Goal: Task Accomplishment & Management: Use online tool/utility

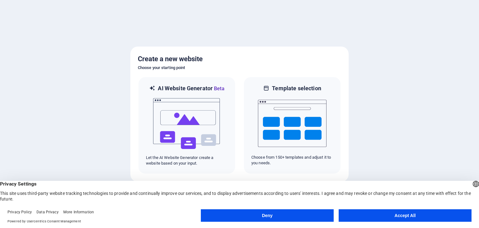
click at [404, 215] on button "Accept All" at bounding box center [405, 215] width 133 height 12
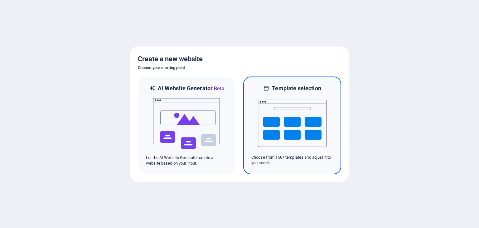
click at [297, 133] on img at bounding box center [292, 123] width 69 height 62
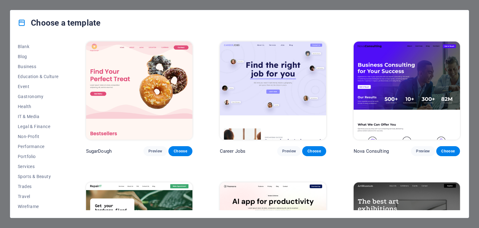
scroll to position [80, 0]
click at [25, 196] on span "Travel" at bounding box center [38, 195] width 41 height 5
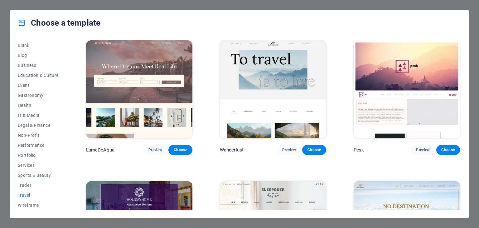
scroll to position [0, 0]
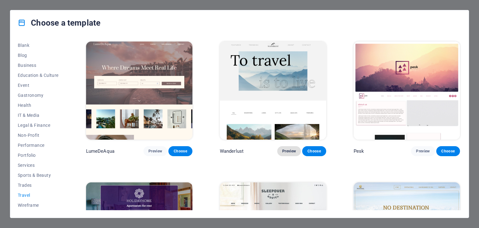
click at [291, 150] on span "Preview" at bounding box center [289, 151] width 14 height 5
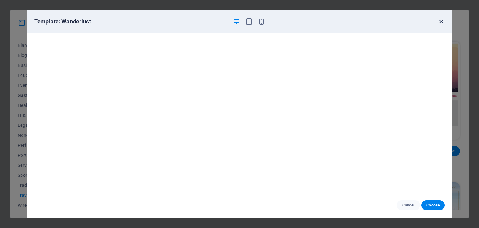
click at [442, 23] on icon "button" at bounding box center [441, 21] width 7 height 7
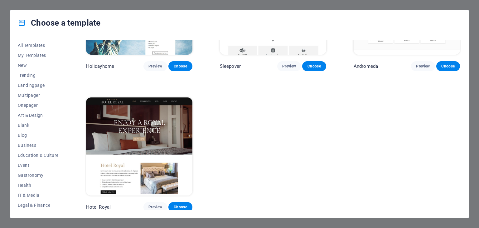
click at [117, 5] on div "Choose a template All Templates My Templates New Trending Landingpage Multipage…" at bounding box center [239, 114] width 479 height 228
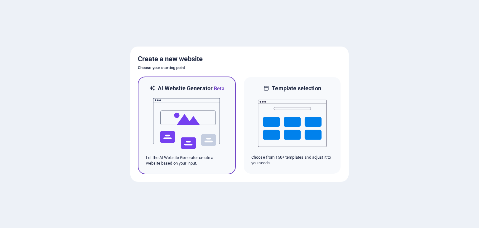
click at [183, 149] on img at bounding box center [187, 123] width 69 height 62
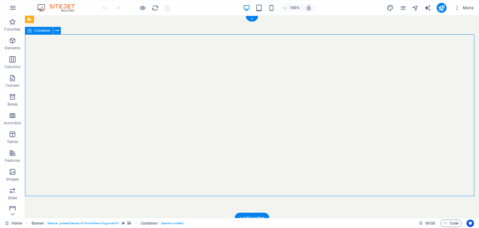
click at [254, 18] on div "+" at bounding box center [252, 19] width 12 height 6
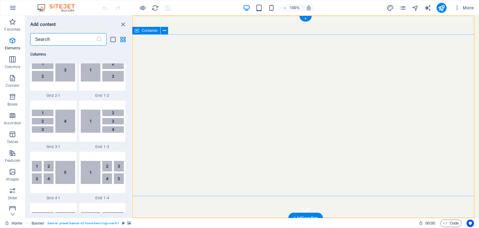
scroll to position [1092, 0]
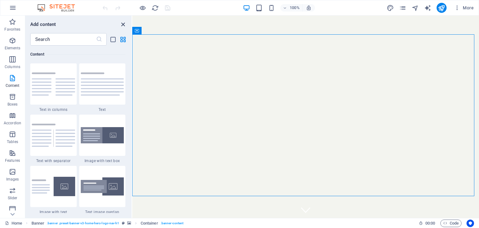
click at [122, 24] on icon "close panel" at bounding box center [123, 24] width 7 height 7
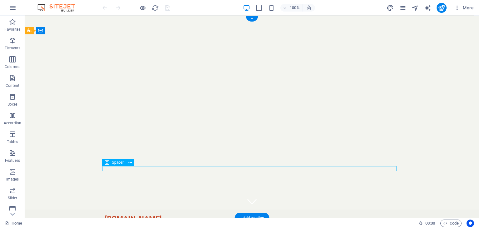
scroll to position [0, 0]
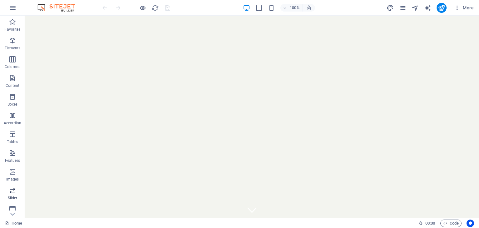
click at [15, 195] on p "Slider" at bounding box center [13, 197] width 10 height 5
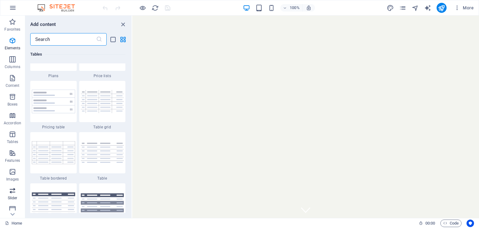
scroll to position [3537, 0]
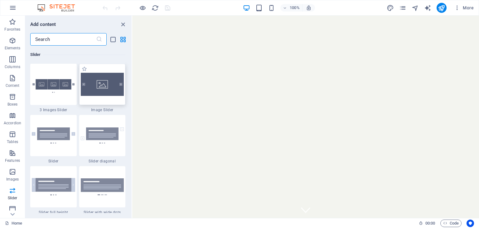
click at [103, 93] on img at bounding box center [102, 84] width 43 height 23
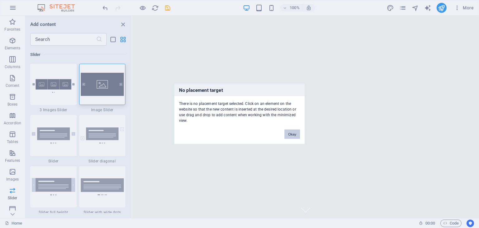
click at [295, 135] on button "Okay" at bounding box center [293, 133] width 16 height 9
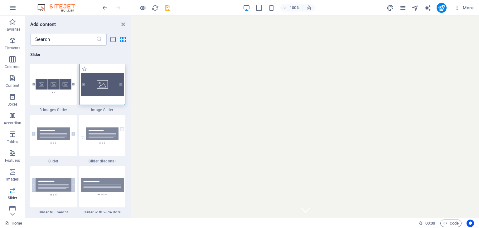
click at [104, 89] on img at bounding box center [102, 84] width 43 height 23
drag, startPoint x: 121, startPoint y: 25, endPoint x: 96, endPoint y: 10, distance: 29.0
click at [121, 25] on icon "close panel" at bounding box center [123, 24] width 7 height 7
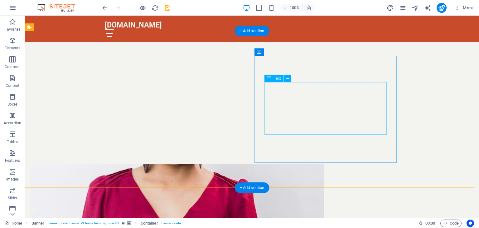
scroll to position [187, 0]
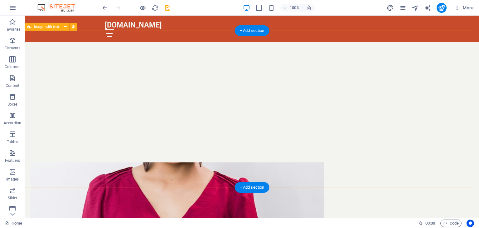
click at [206, 162] on figure at bounding box center [177, 215] width 295 height 107
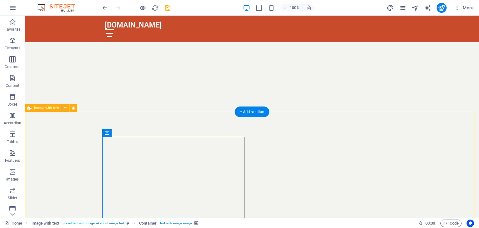
scroll to position [94, 0]
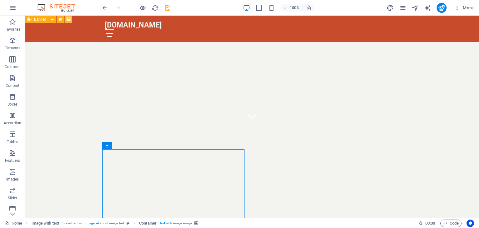
click at [69, 19] on icon at bounding box center [68, 19] width 5 height 7
select select "ms"
select select "s"
select select "progressive"
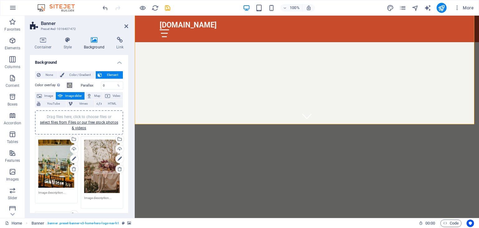
click at [56, 169] on div "Drag files here, click to choose files or select files from Files or our free s…" at bounding box center [56, 163] width 36 height 48
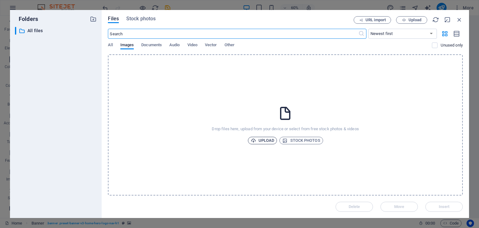
click at [256, 141] on span "Upload" at bounding box center [263, 140] width 24 height 7
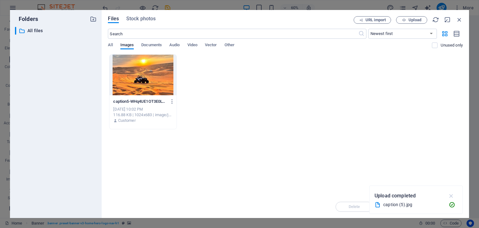
click at [452, 196] on icon "button" at bounding box center [451, 195] width 7 height 7
click at [445, 209] on div "Delete Move Insert" at bounding box center [285, 203] width 355 height 16
click at [461, 20] on icon "button" at bounding box center [459, 19] width 7 height 7
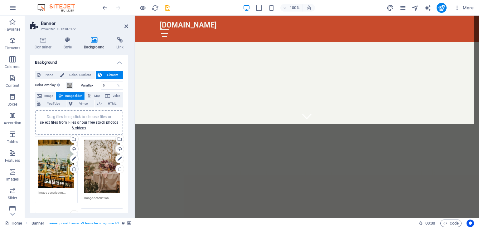
click at [72, 168] on icon at bounding box center [73, 168] width 5 height 5
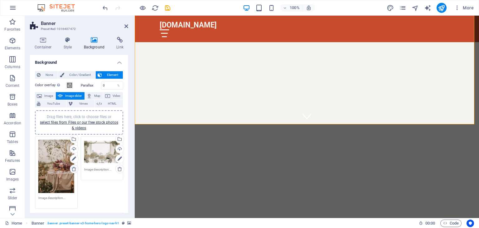
click at [71, 170] on icon at bounding box center [73, 168] width 5 height 5
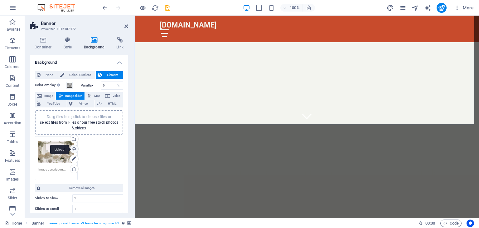
click at [74, 149] on div "Upload" at bounding box center [73, 149] width 9 height 9
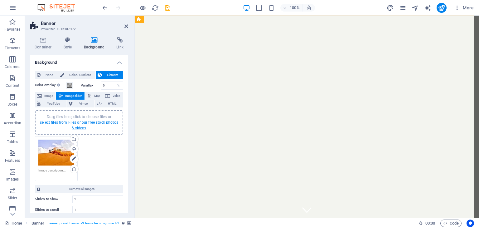
click at [92, 124] on link "select files from Files or our free stock photos & videos" at bounding box center [79, 125] width 78 height 10
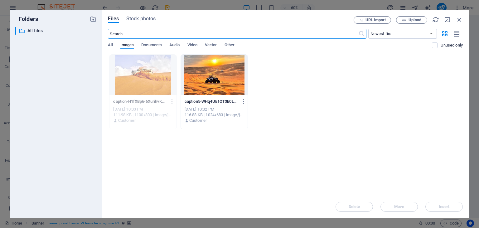
click at [231, 86] on div at bounding box center [214, 75] width 67 height 41
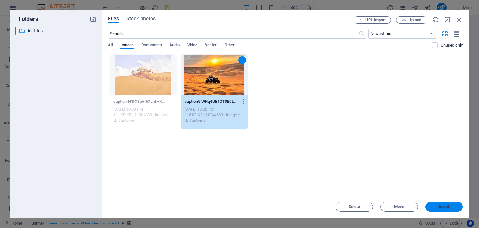
click at [449, 210] on button "Insert" at bounding box center [444, 207] width 37 height 10
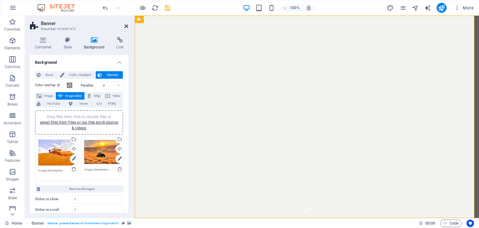
click at [126, 24] on icon at bounding box center [126, 26] width 4 height 5
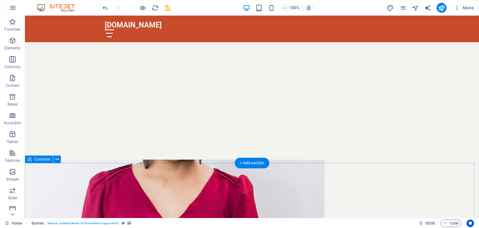
scroll to position [218, 0]
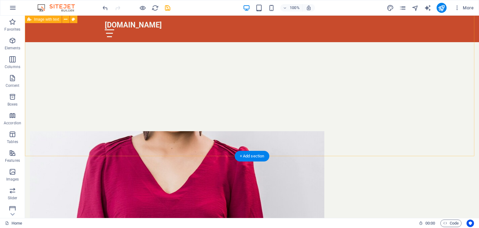
click at [207, 131] on figure at bounding box center [177, 184] width 295 height 107
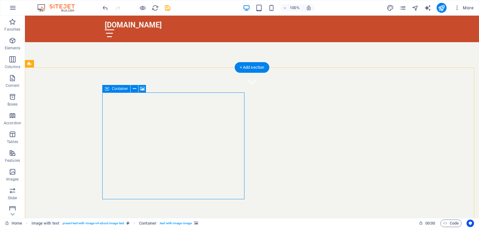
scroll to position [125, 0]
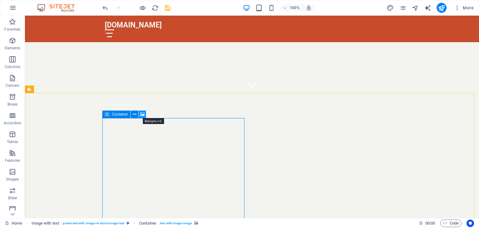
click at [143, 116] on icon at bounding box center [142, 114] width 5 height 7
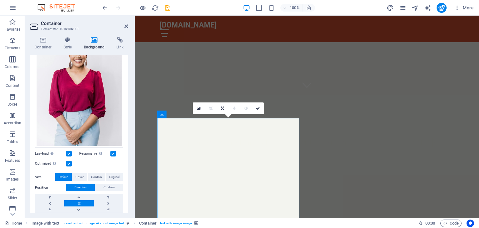
scroll to position [62, 0]
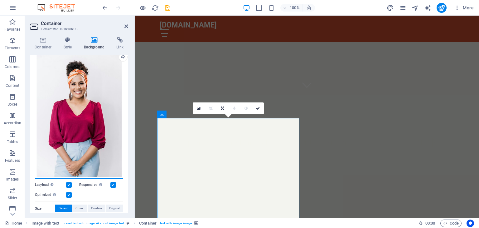
click at [87, 123] on div "Drag files here, click to choose files or select files from Files or our free s…" at bounding box center [79, 113] width 88 height 131
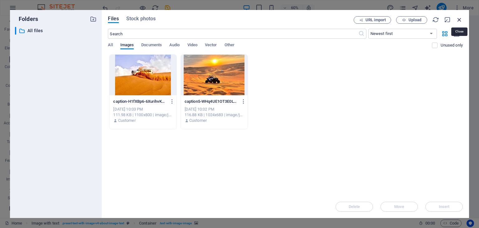
click at [459, 20] on icon "button" at bounding box center [459, 19] width 7 height 7
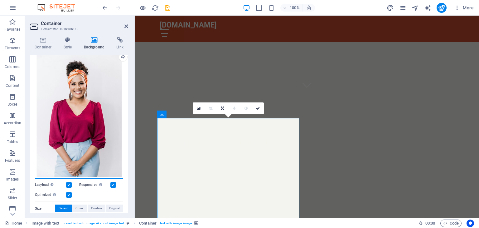
click at [101, 147] on div "Drag files here, click to choose files or select files from Files or our free s…" at bounding box center [79, 113] width 88 height 131
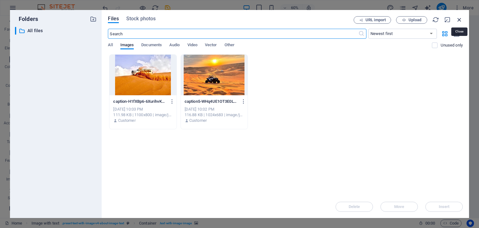
click at [460, 22] on icon "button" at bounding box center [459, 19] width 7 height 7
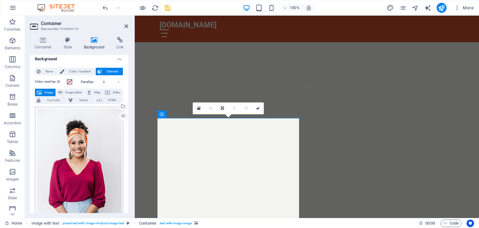
scroll to position [0, 0]
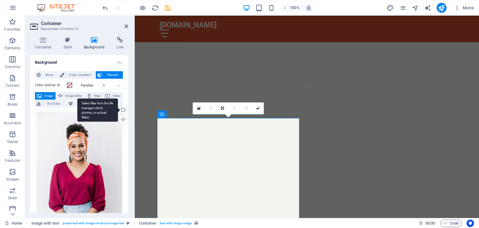
click at [123, 110] on div "Select files from the file manager, stock photos, or upload file(s)" at bounding box center [122, 109] width 9 height 9
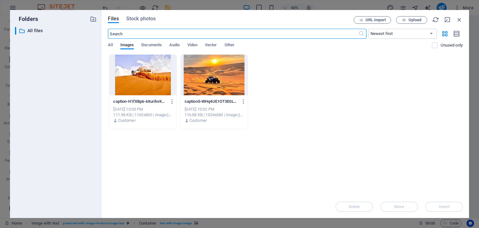
click at [419, 25] on div "Files Stock photos URL import Upload ​ Newest first Oldest first Name (A-Z) Nam…" at bounding box center [285, 113] width 355 height 195
click at [414, 19] on span "Upload" at bounding box center [415, 20] width 13 height 4
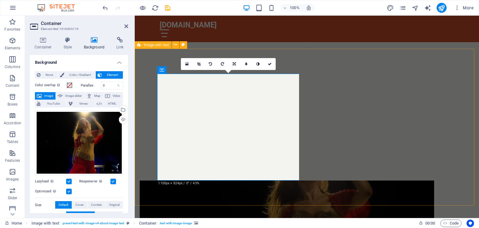
scroll to position [187, 0]
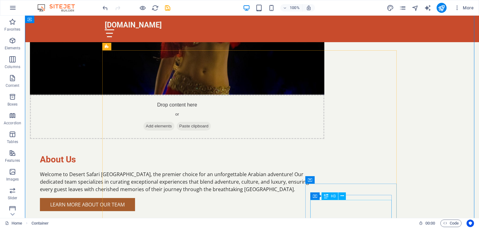
scroll to position [374, 0]
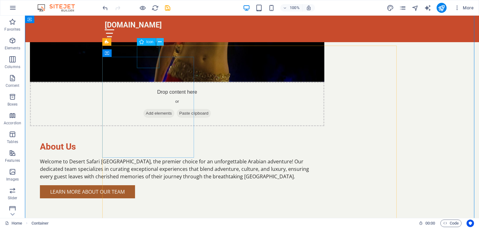
click at [159, 42] on icon at bounding box center [159, 42] width 3 height 7
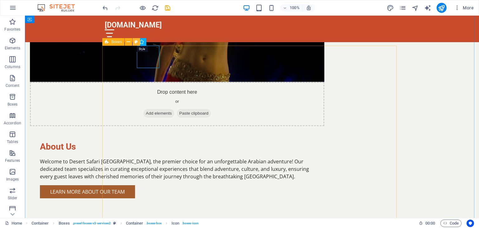
click at [138, 43] on icon at bounding box center [135, 42] width 3 height 7
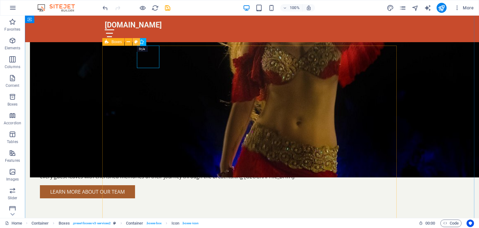
select select "rem"
select select "preset-boxes-v3-services2"
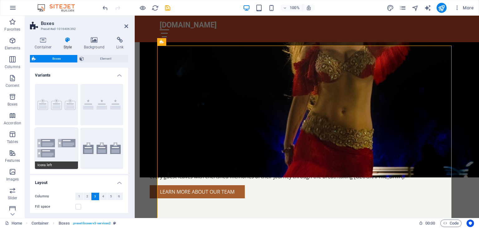
click at [65, 151] on button "Icons left" at bounding box center [56, 148] width 43 height 41
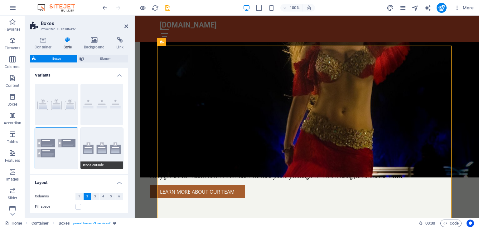
click at [118, 158] on button "Icons outside" at bounding box center [102, 148] width 43 height 41
type input "2"
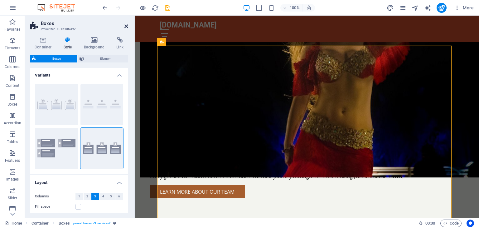
click at [125, 26] on icon at bounding box center [126, 26] width 4 height 5
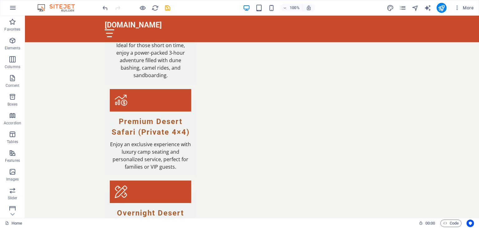
scroll to position [564, 0]
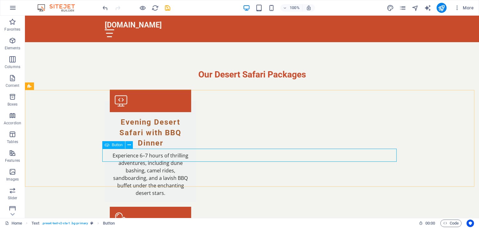
click at [115, 147] on span "Button" at bounding box center [117, 145] width 11 height 4
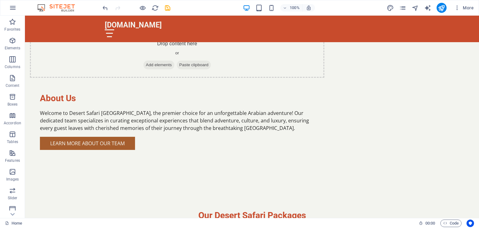
scroll to position [349, 0]
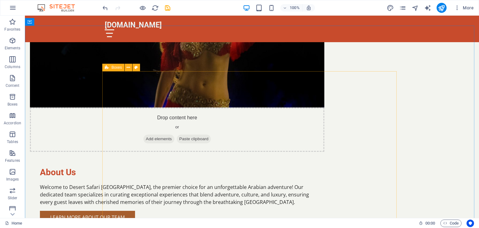
click at [110, 67] on div "Boxes" at bounding box center [113, 67] width 22 height 7
click at [125, 67] on button at bounding box center [128, 67] width 7 height 7
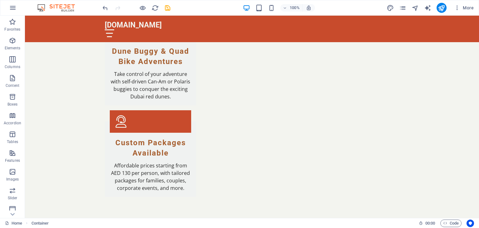
scroll to position [1080, 0]
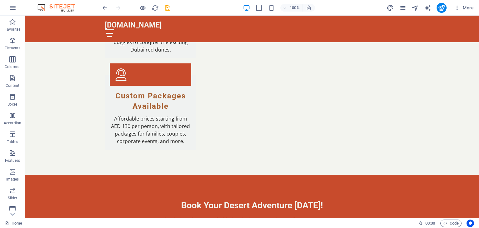
drag, startPoint x: 476, startPoint y: 93, endPoint x: 504, endPoint y: 239, distance: 148.8
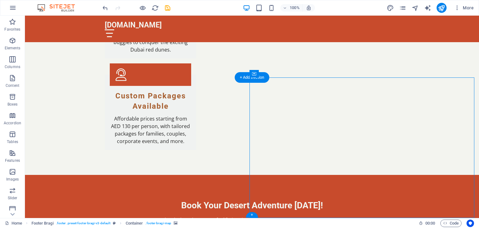
click at [8, 160] on p "Features" at bounding box center [12, 160] width 15 height 5
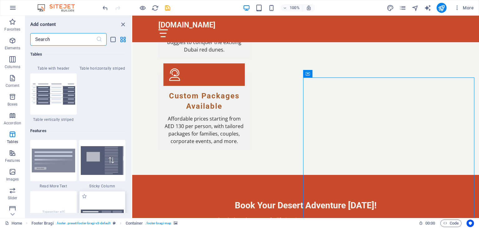
scroll to position [2307, 0]
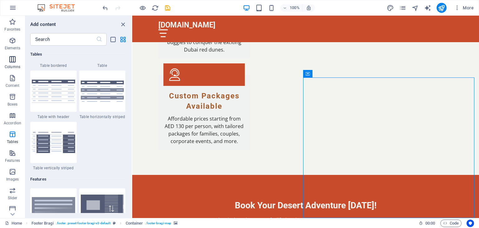
click at [12, 63] on span "Columns" at bounding box center [12, 63] width 25 height 15
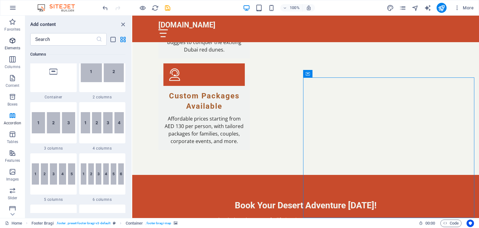
click at [14, 45] on span "Elements" at bounding box center [12, 44] width 25 height 15
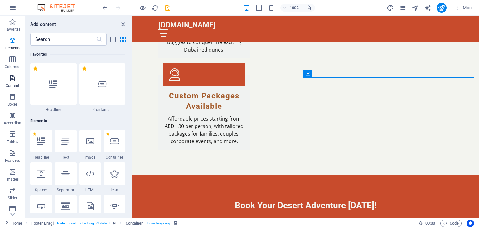
scroll to position [0, 0]
click at [17, 56] on span "Columns" at bounding box center [12, 63] width 25 height 15
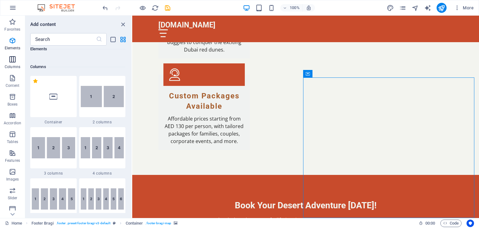
scroll to position [309, 0]
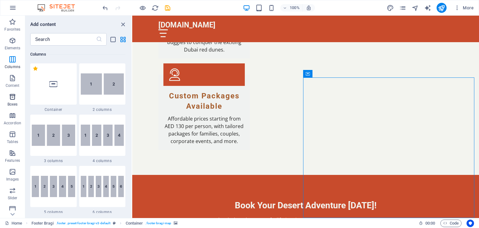
click at [17, 104] on p "Boxes" at bounding box center [12, 104] width 10 height 5
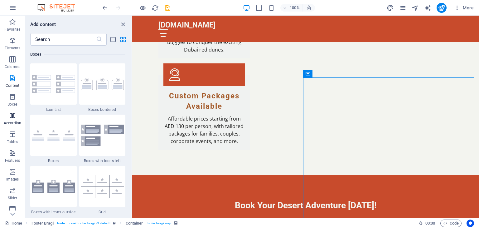
click at [15, 117] on icon "button" at bounding box center [12, 115] width 7 height 7
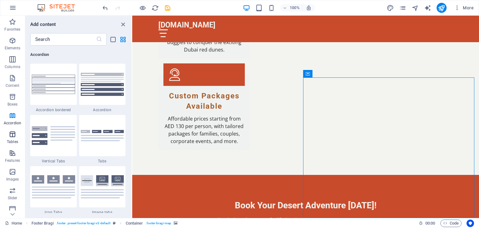
click at [11, 139] on p "Tables" at bounding box center [12, 141] width 11 height 5
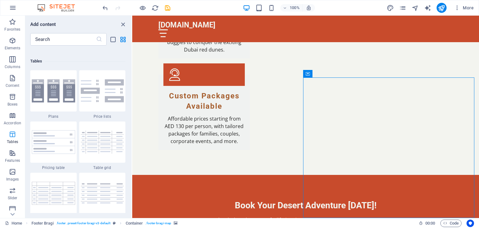
scroll to position [2161, 0]
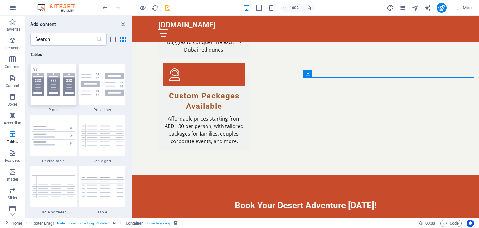
click at [61, 97] on div at bounding box center [53, 84] width 46 height 41
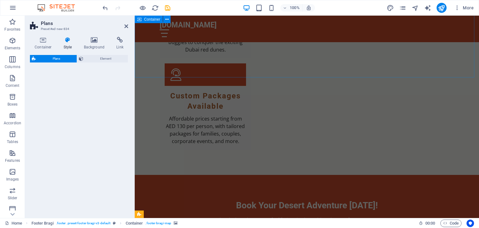
drag, startPoint x: 267, startPoint y: 92, endPoint x: 209, endPoint y: 66, distance: 63.8
select select "rem"
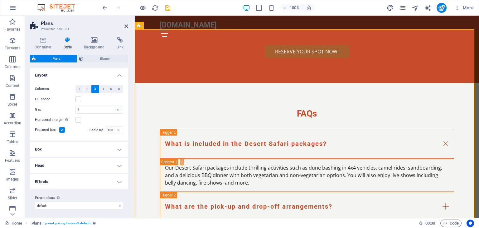
scroll to position [1286, 0]
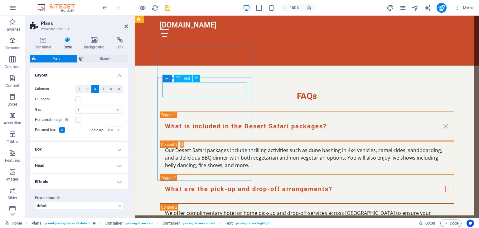
click at [185, 79] on span "Text" at bounding box center [186, 78] width 7 height 4
click at [197, 80] on icon at bounding box center [195, 77] width 3 height 7
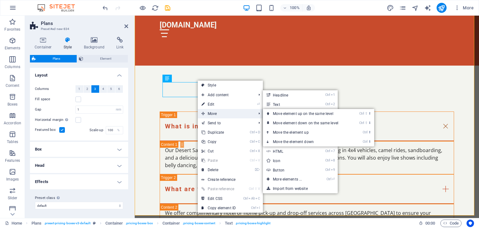
click at [217, 109] on span "Move" at bounding box center [226, 113] width 56 height 9
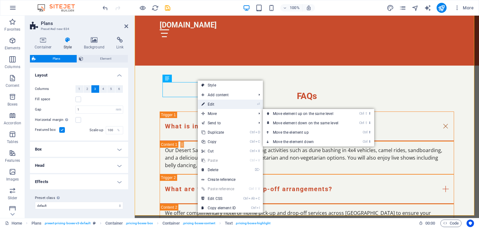
click at [216, 104] on link "⏎ Edit" at bounding box center [219, 104] width 42 height 9
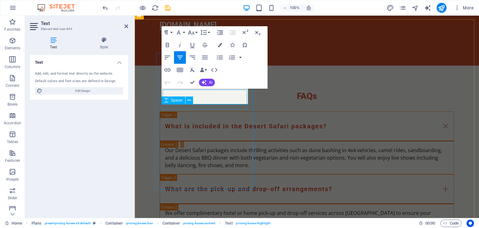
scroll to position [1279, 0]
